Goal: Task Accomplishment & Management: Manage account settings

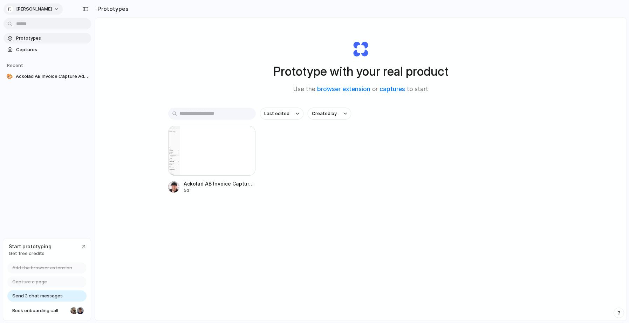
click at [29, 9] on button "Reda" at bounding box center [33, 9] width 59 height 11
click at [25, 26] on span "Settings" at bounding box center [25, 24] width 19 height 7
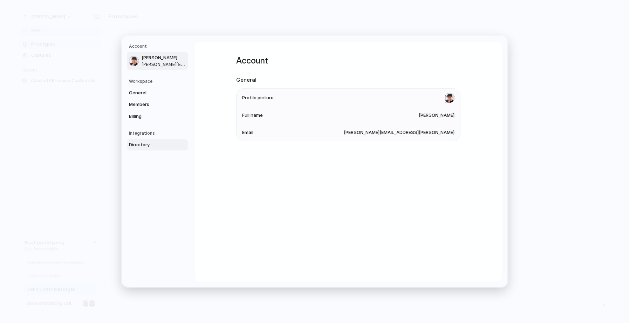
click at [152, 145] on span "Directory" at bounding box center [151, 144] width 45 height 7
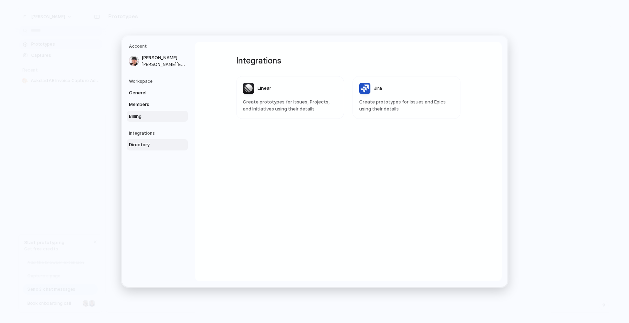
click at [147, 116] on span "Billing" at bounding box center [151, 116] width 45 height 7
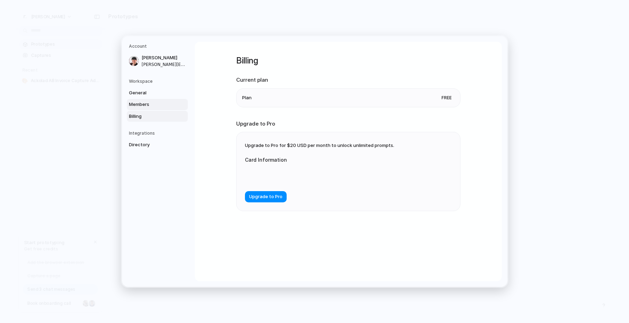
click at [145, 105] on span "Members" at bounding box center [151, 104] width 45 height 7
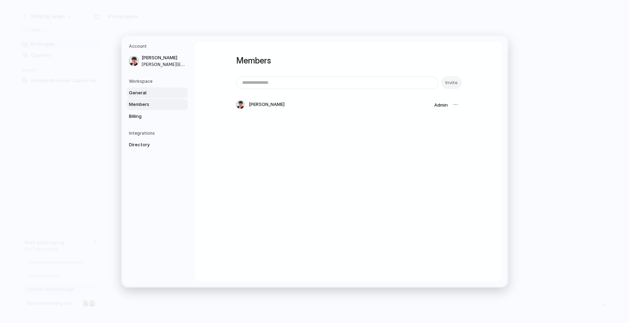
click at [145, 90] on span "General" at bounding box center [151, 92] width 45 height 7
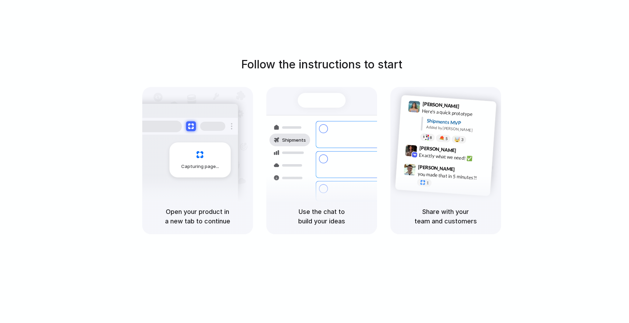
click at [355, 21] on div "Follow the instructions to start Capturing page Open your product in a new tab …" at bounding box center [321, 168] width 643 height 337
click at [315, 162] on div at bounding box center [315, 162] width 0 height 0
